Goal: Navigation & Orientation: Find specific page/section

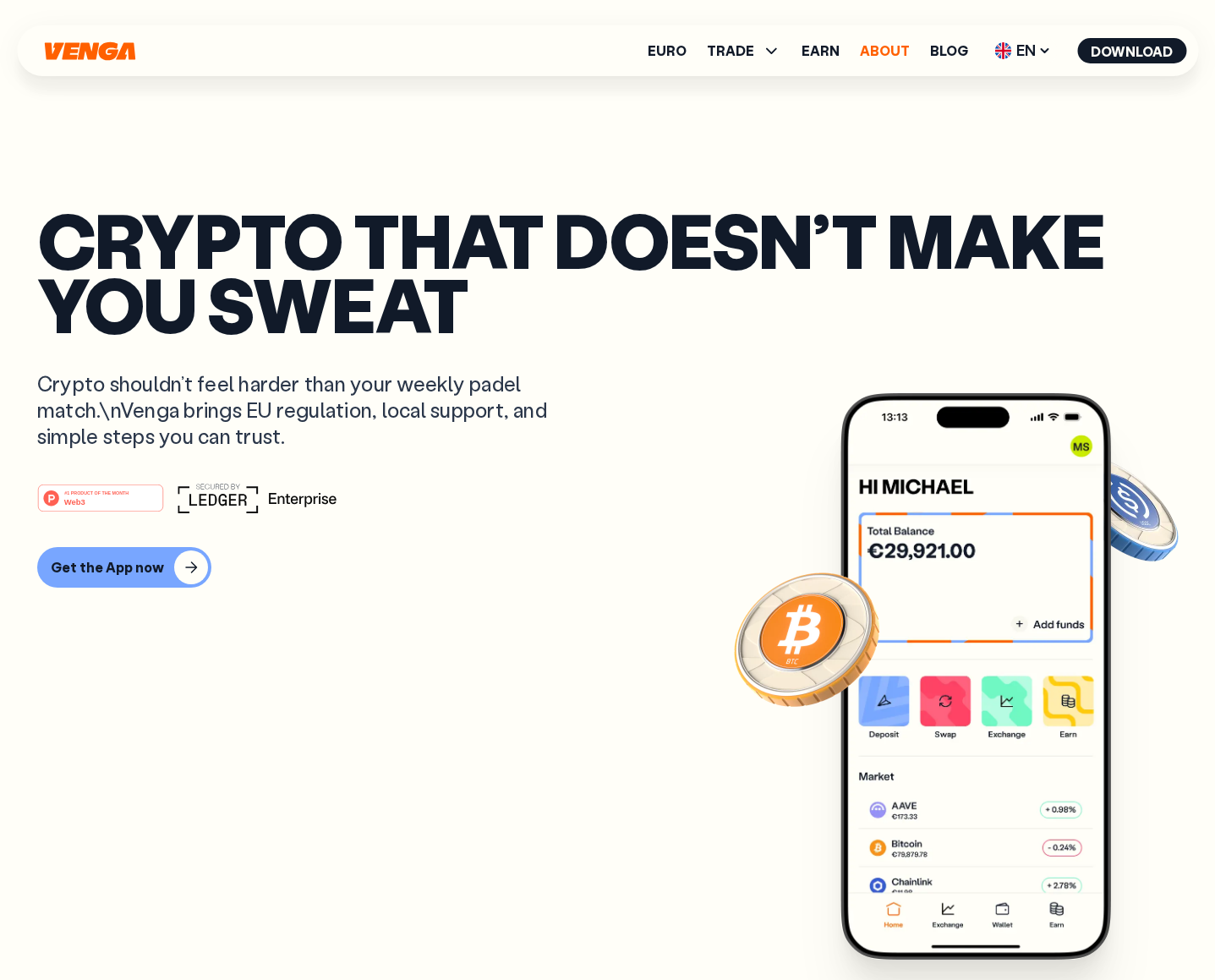
click at [886, 47] on link "About" at bounding box center [884, 50] width 50 height 13
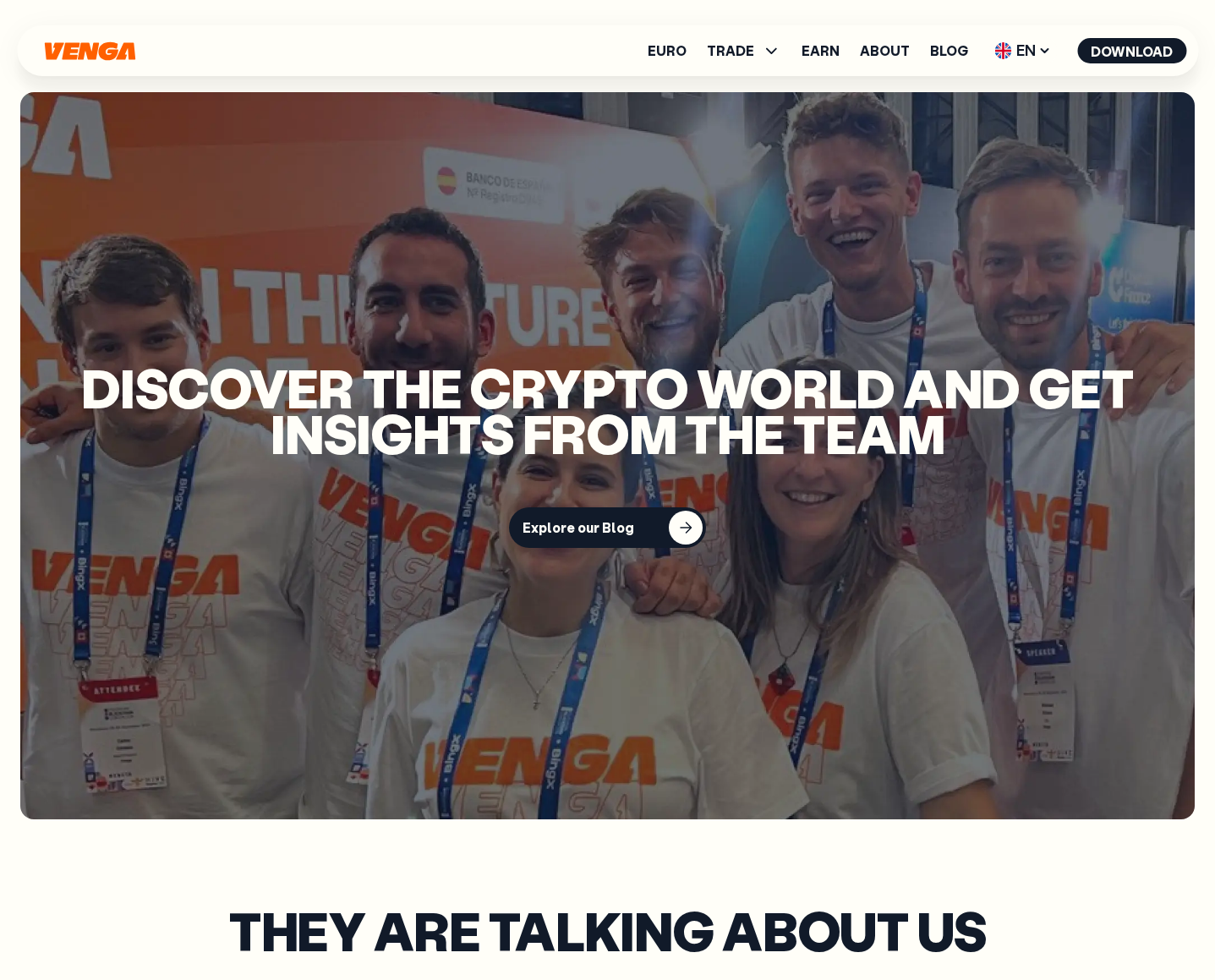
scroll to position [4063, 0]
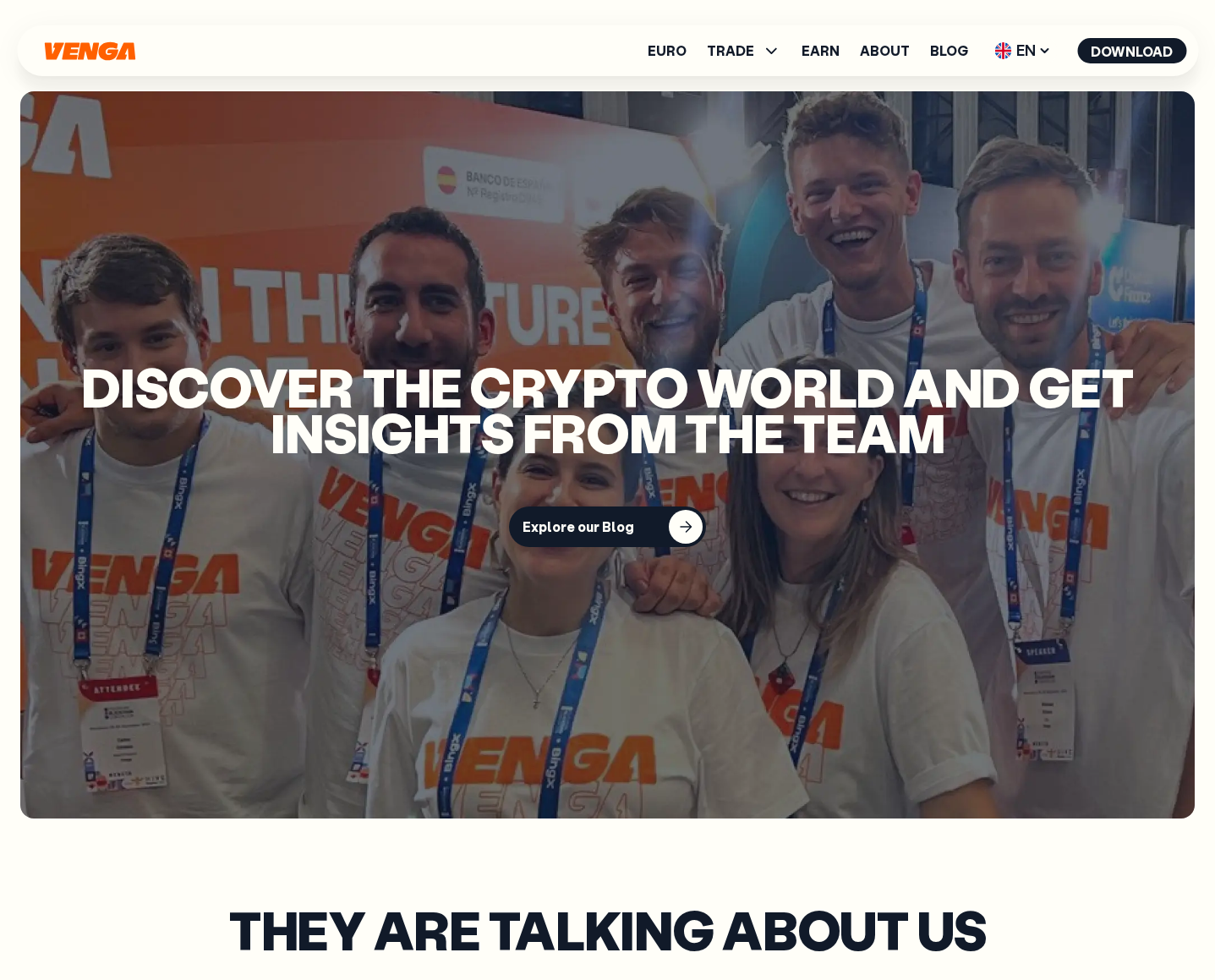
click at [675, 510] on div "button" at bounding box center [685, 526] width 34 height 34
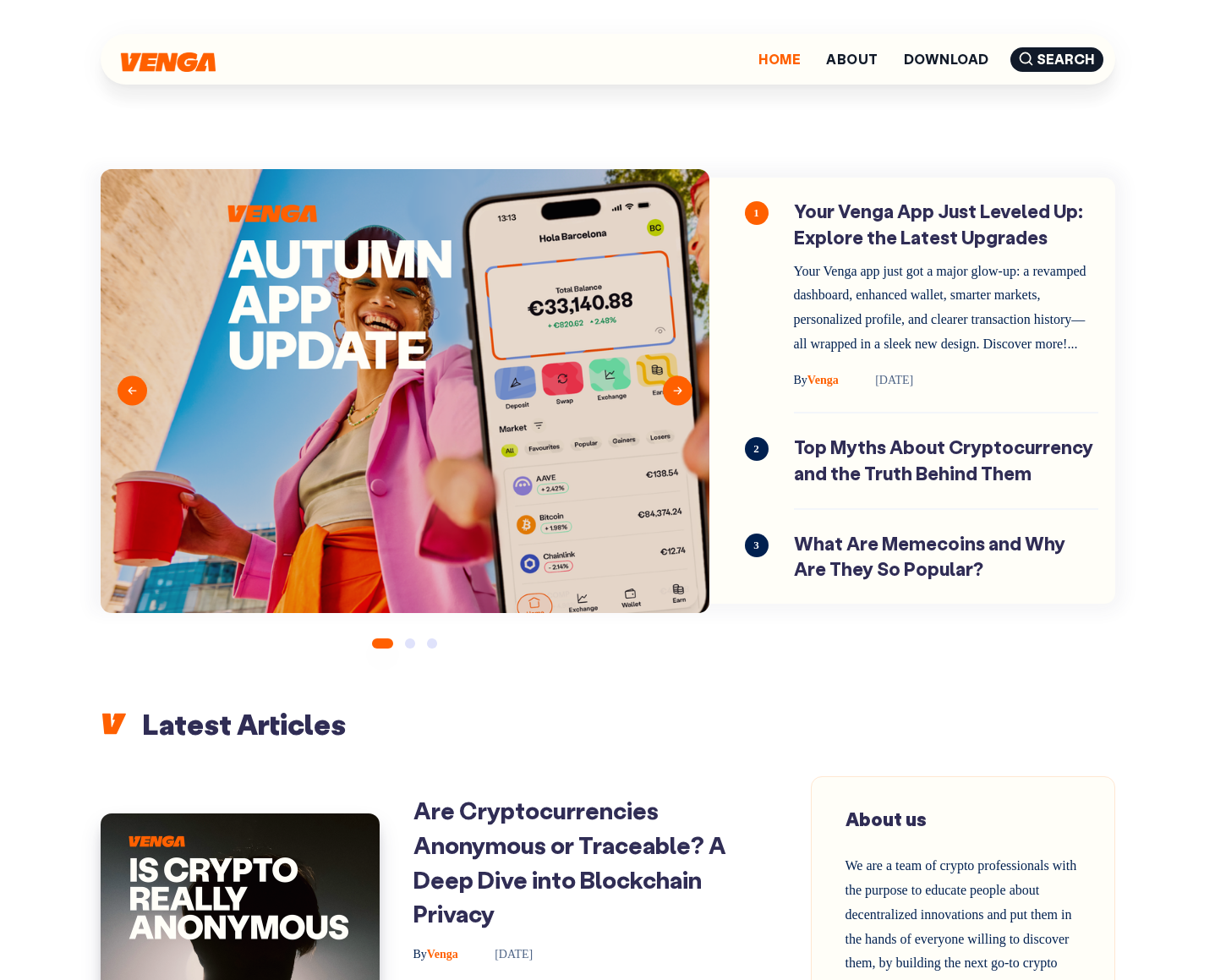
click at [780, 58] on link "Home" at bounding box center [780, 59] width 42 height 13
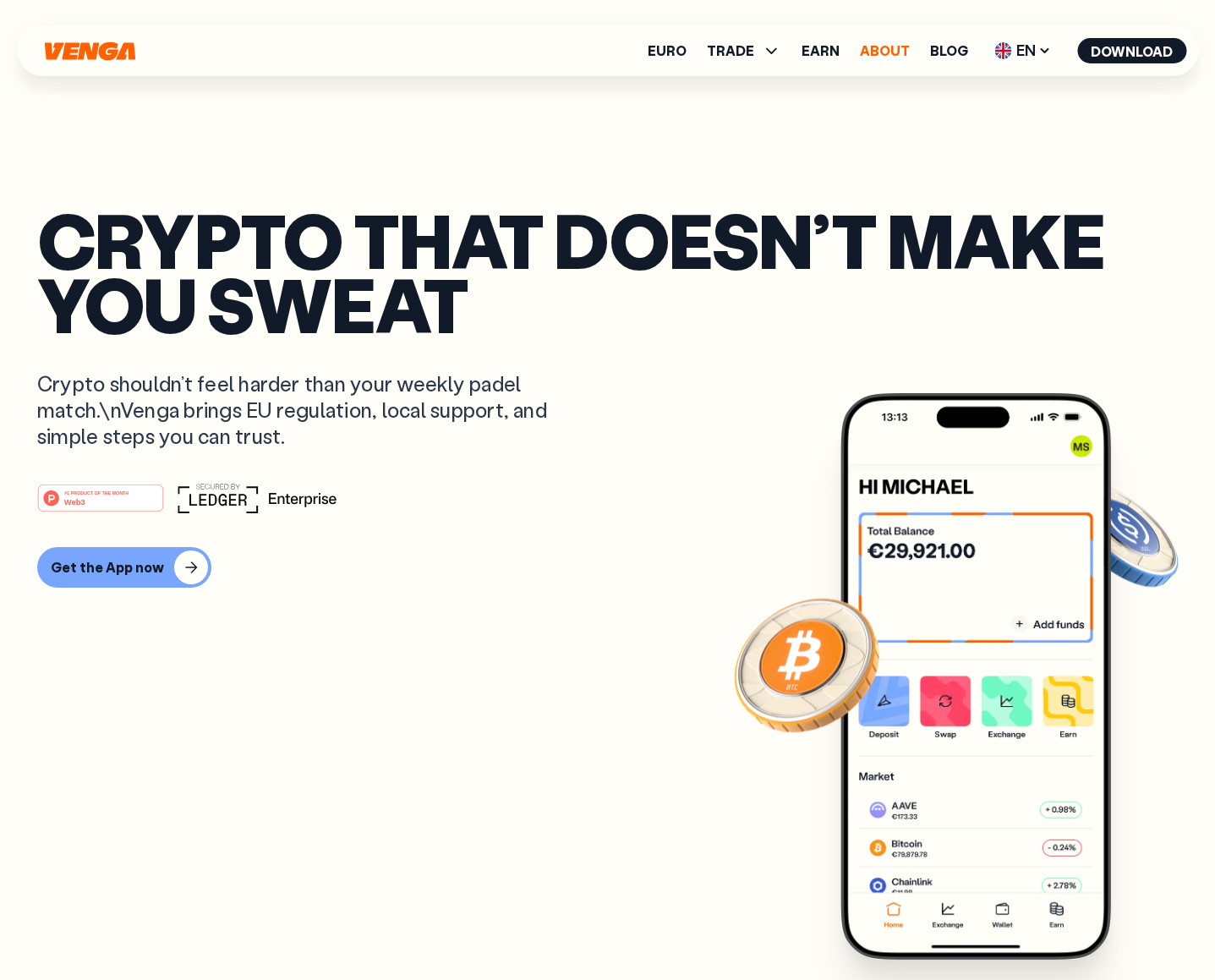
click at [890, 51] on link "About" at bounding box center [884, 50] width 50 height 13
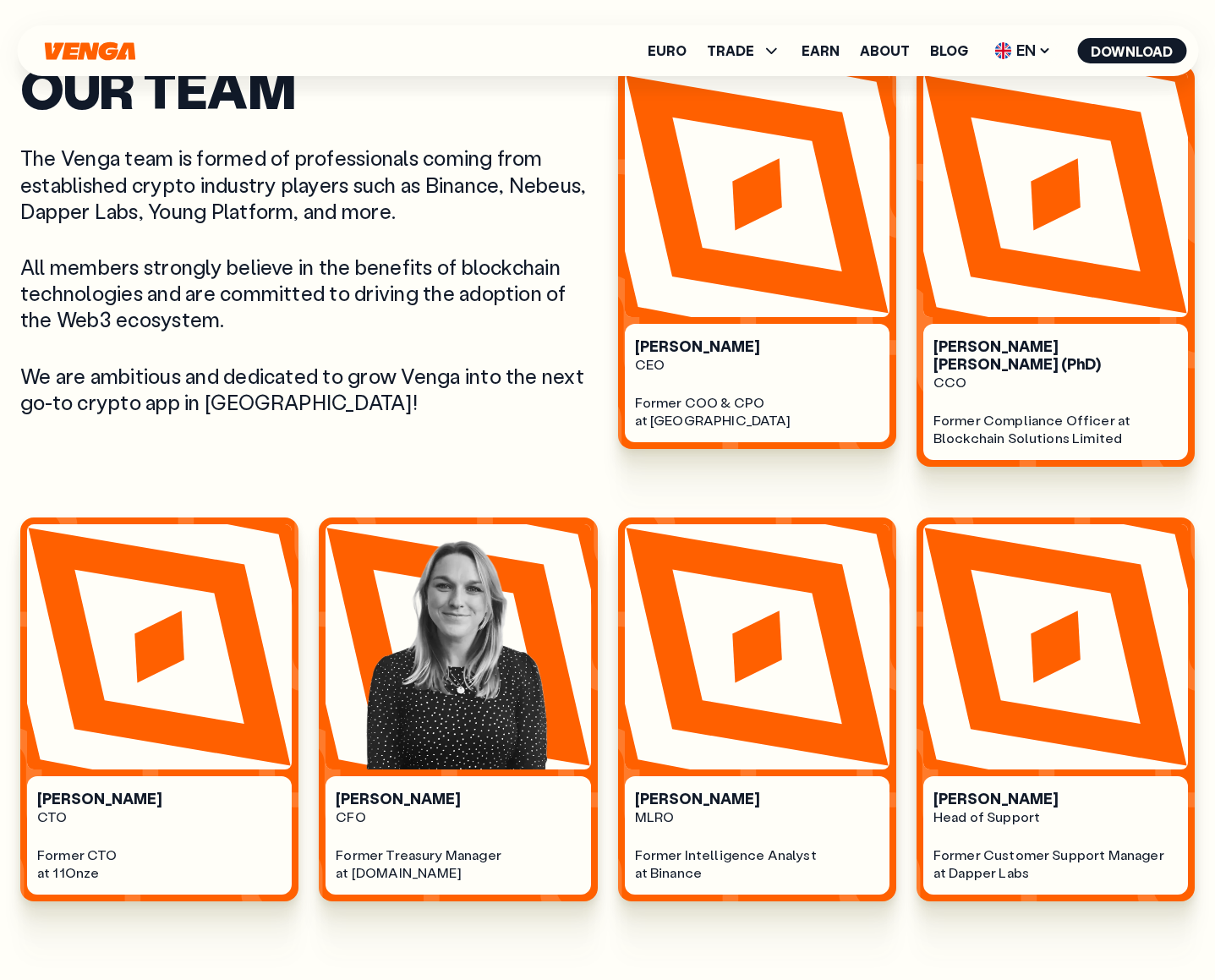
scroll to position [1018, 0]
